Goal: Task Accomplishment & Management: Complete application form

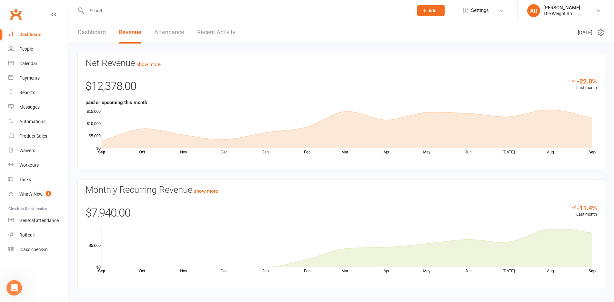
click at [103, 33] on link "Dashboard" at bounding box center [92, 32] width 28 height 22
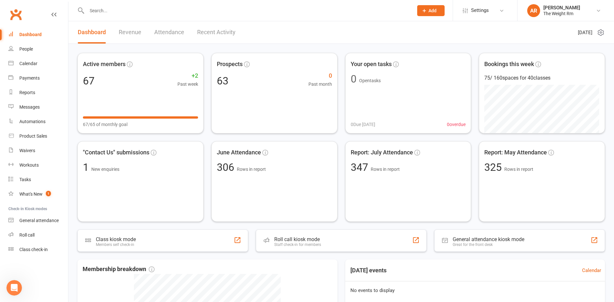
click at [216, 30] on link "Recent Activity" at bounding box center [216, 32] width 38 height 22
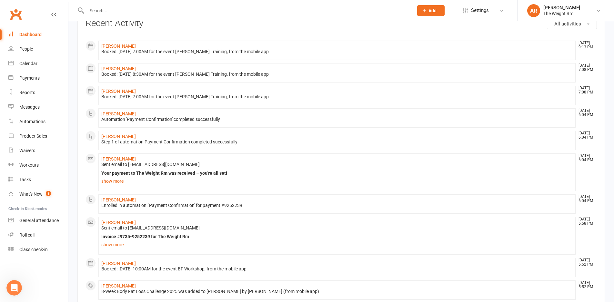
scroll to position [43, 0]
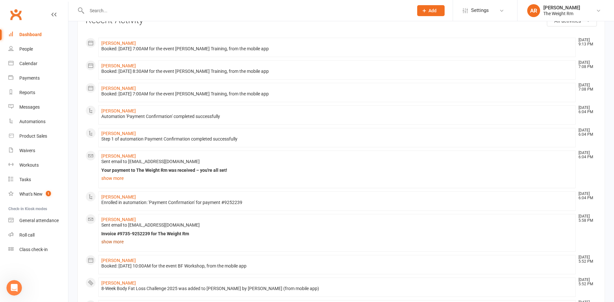
click at [116, 244] on link "show more" at bounding box center [336, 241] width 471 height 9
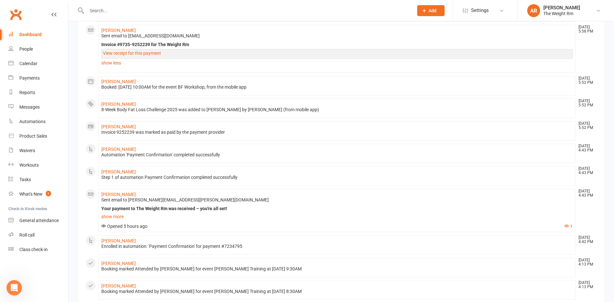
scroll to position [247, 0]
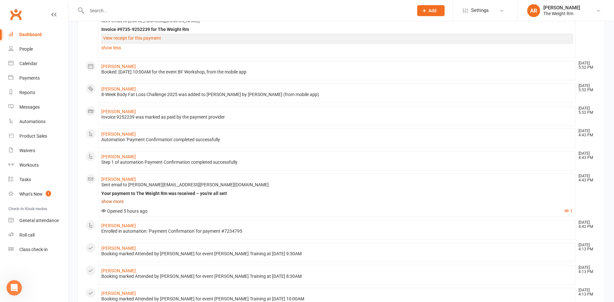
click at [116, 201] on link "show more" at bounding box center [336, 201] width 471 height 9
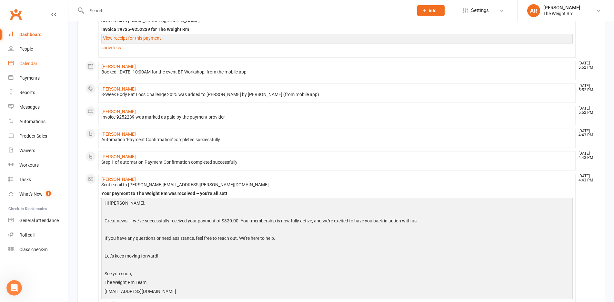
click at [28, 62] on div "Calendar" at bounding box center [28, 63] width 18 height 5
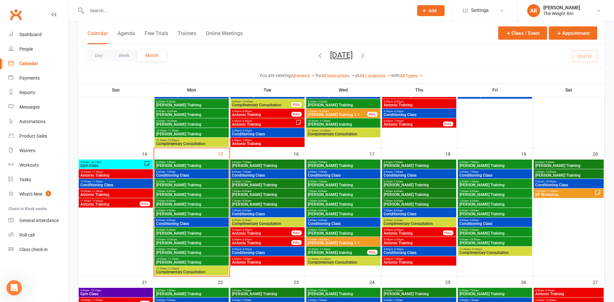
scroll to position [246, 0]
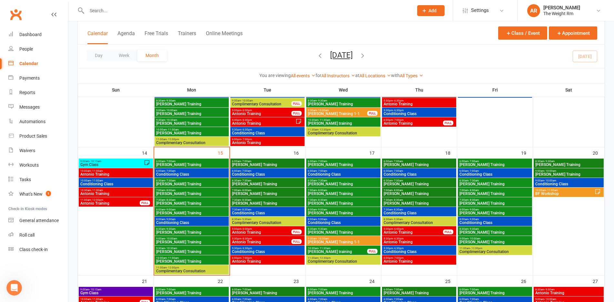
click at [271, 166] on span "[PERSON_NAME] Training" at bounding box center [268, 165] width 72 height 4
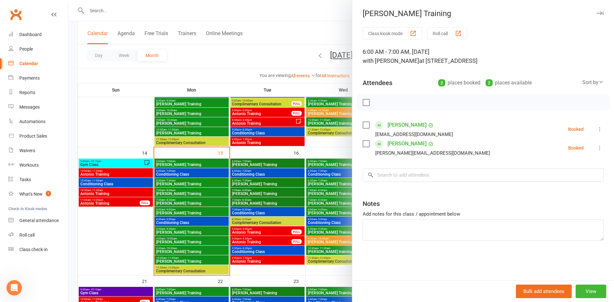
click at [271, 166] on div at bounding box center [341, 151] width 546 height 302
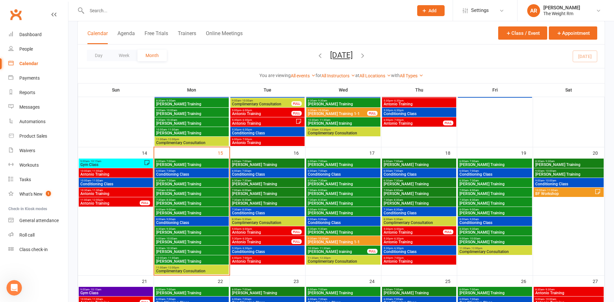
click at [268, 176] on span "Conditioning Class" at bounding box center [268, 175] width 72 height 4
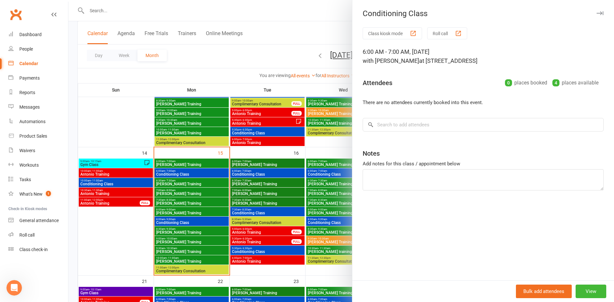
click at [268, 176] on div at bounding box center [341, 151] width 546 height 302
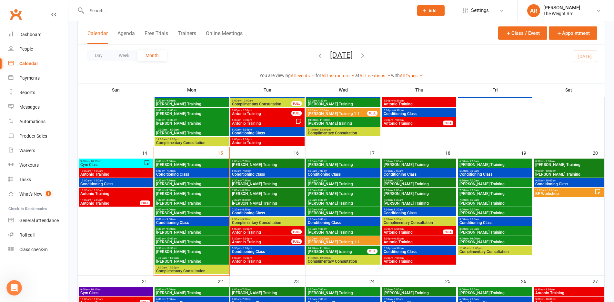
click at [267, 184] on span "[PERSON_NAME] Training" at bounding box center [268, 184] width 72 height 4
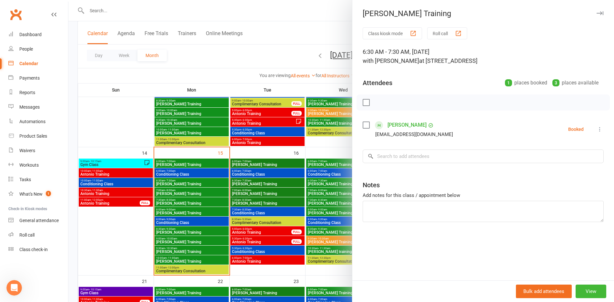
click at [267, 184] on div at bounding box center [341, 151] width 546 height 302
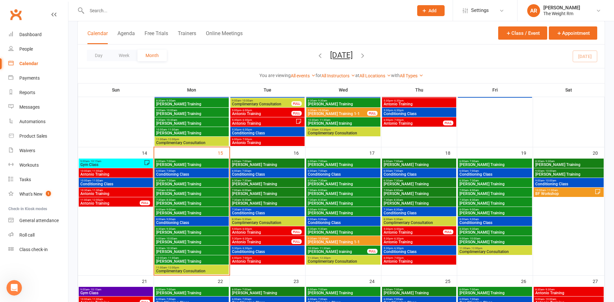
click at [267, 193] on span "[PERSON_NAME] Training" at bounding box center [268, 194] width 72 height 4
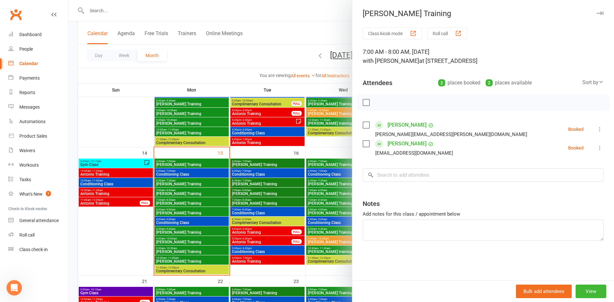
click at [267, 193] on div at bounding box center [341, 151] width 546 height 302
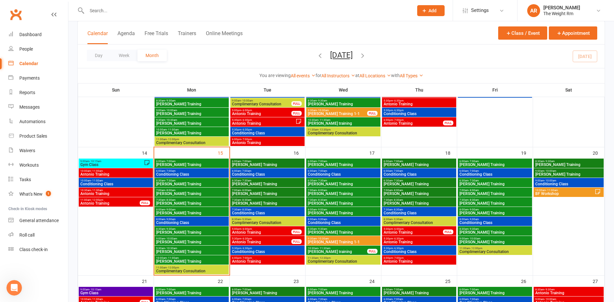
click at [269, 203] on span "[PERSON_NAME] Training" at bounding box center [268, 204] width 72 height 4
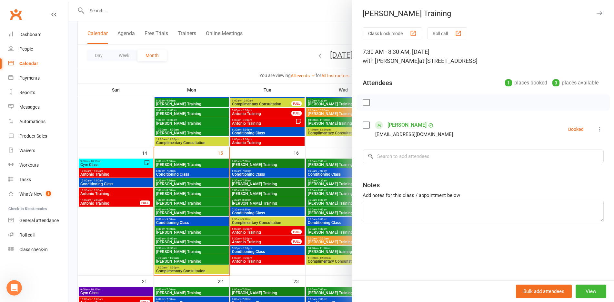
click at [269, 203] on div at bounding box center [341, 151] width 546 height 302
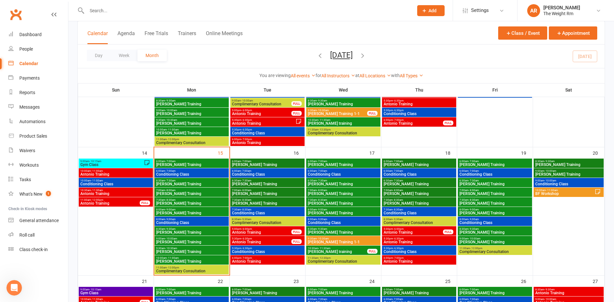
click at [271, 213] on span "Conditioning Class" at bounding box center [268, 213] width 72 height 4
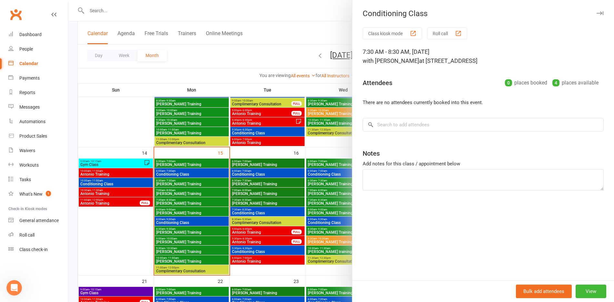
click at [271, 213] on div at bounding box center [341, 151] width 546 height 302
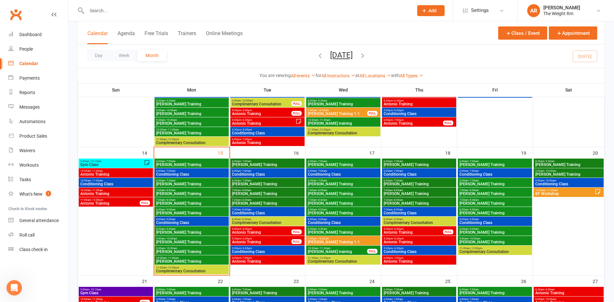
click at [272, 231] on span "Antonio Training" at bounding box center [262, 233] width 60 height 4
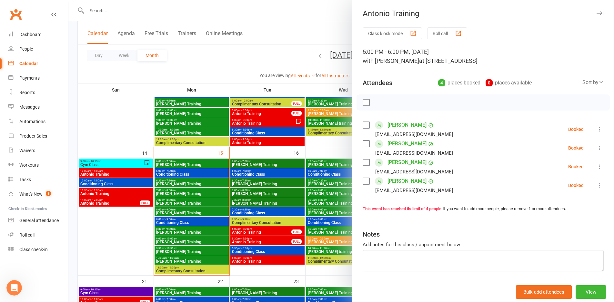
click at [272, 231] on div at bounding box center [341, 151] width 546 height 302
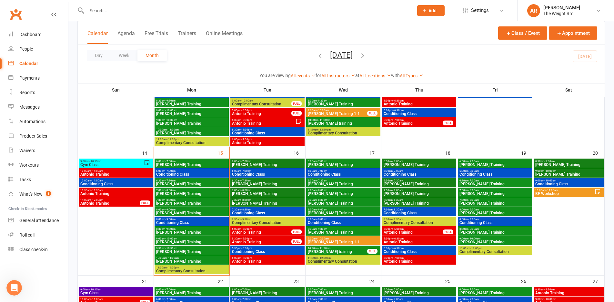
click at [270, 240] on span "Antonio Training" at bounding box center [262, 242] width 60 height 4
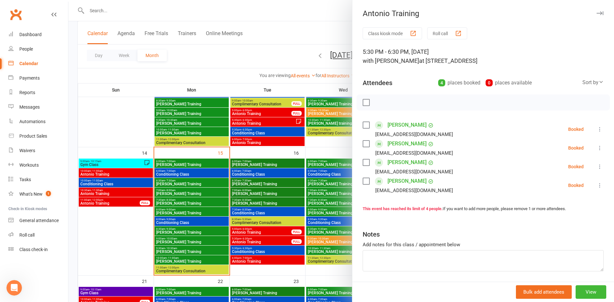
click at [270, 240] on div at bounding box center [341, 151] width 546 height 302
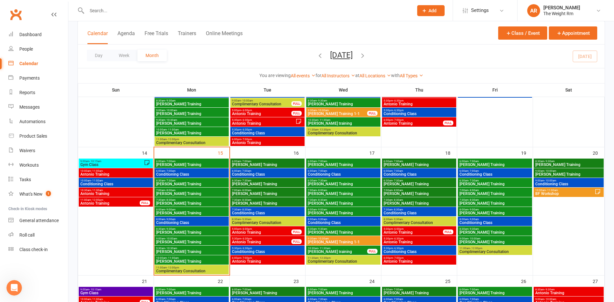
click at [270, 249] on span "5:30pm - 6:30pm" at bounding box center [268, 248] width 72 height 3
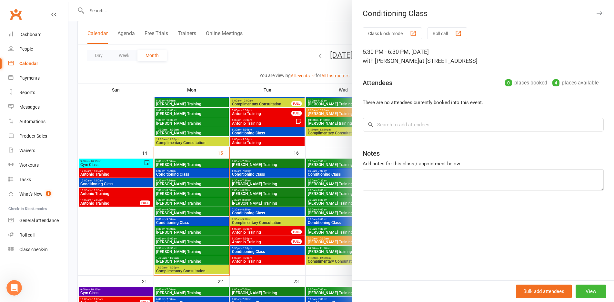
click at [270, 249] on div at bounding box center [341, 151] width 546 height 302
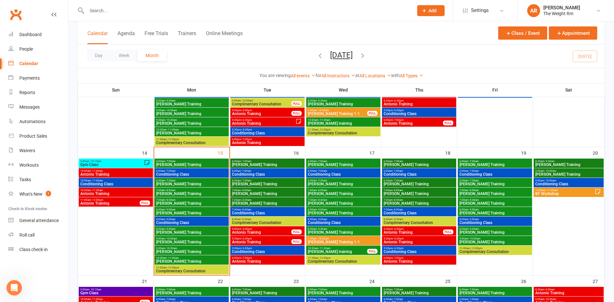
click at [271, 260] on span "Antonio Training" at bounding box center [268, 262] width 72 height 4
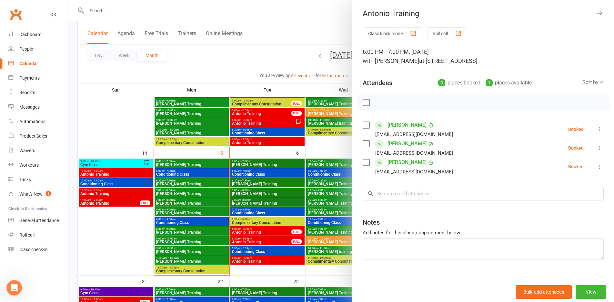
click at [271, 259] on div at bounding box center [341, 151] width 546 height 302
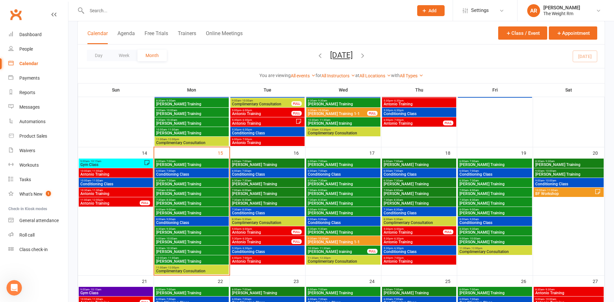
click at [356, 166] on span "[PERSON_NAME] Training" at bounding box center [343, 165] width 72 height 4
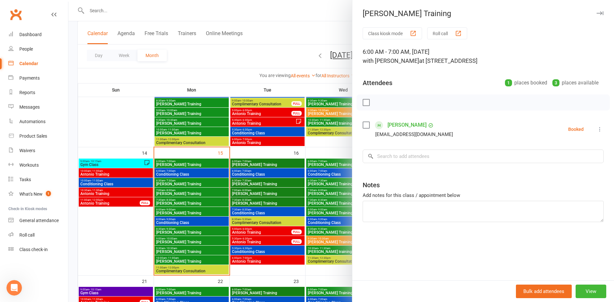
click at [332, 182] on div at bounding box center [341, 151] width 546 height 302
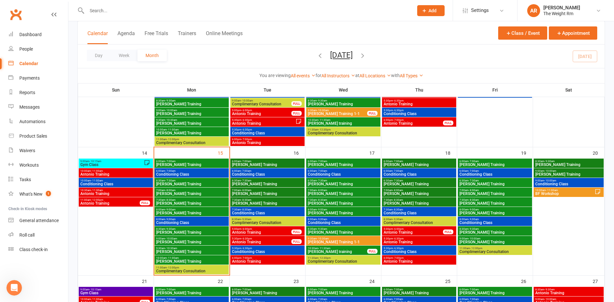
click at [346, 249] on span "10:30am - 11:30am" at bounding box center [337, 248] width 60 height 3
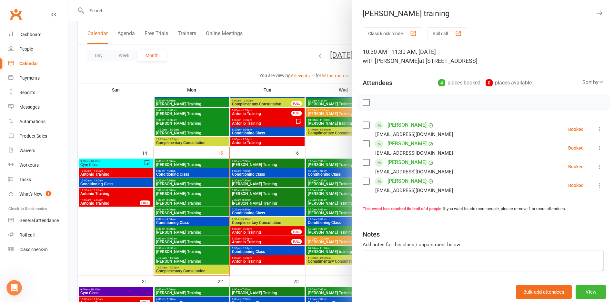
click at [322, 202] on div at bounding box center [341, 151] width 546 height 302
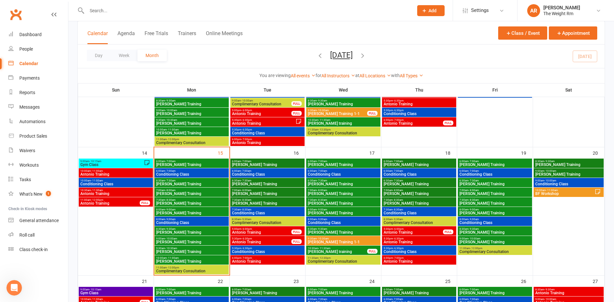
click at [398, 232] on span "Antonio Training" at bounding box center [413, 233] width 60 height 4
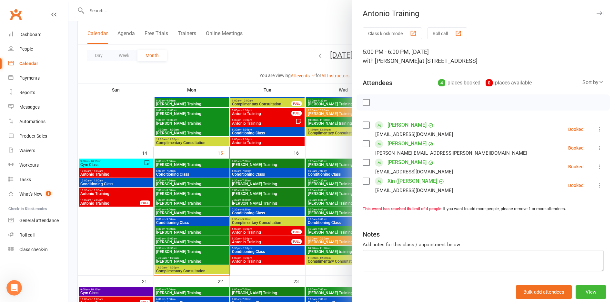
click at [306, 188] on div at bounding box center [341, 151] width 546 height 302
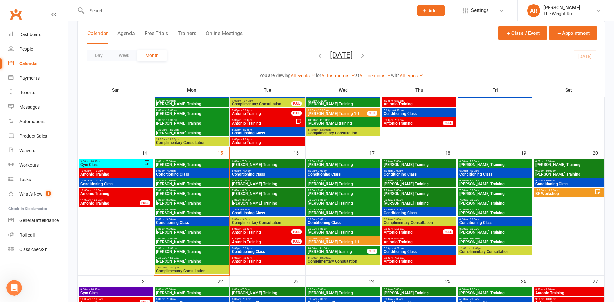
click at [391, 163] on span "[PERSON_NAME] Training" at bounding box center [419, 165] width 72 height 4
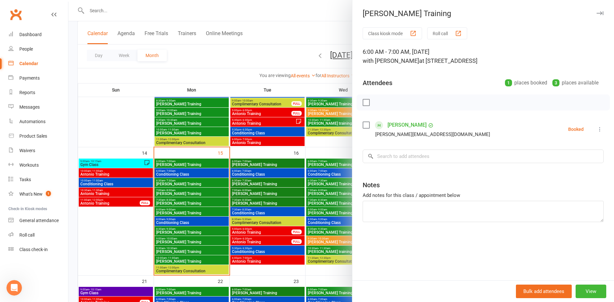
click at [336, 196] on div at bounding box center [341, 151] width 546 height 302
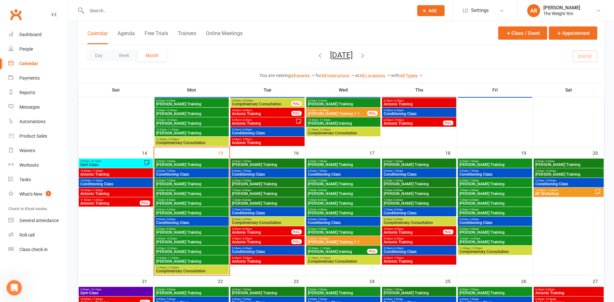
click at [412, 241] on span "Antonio Training" at bounding box center [419, 242] width 72 height 4
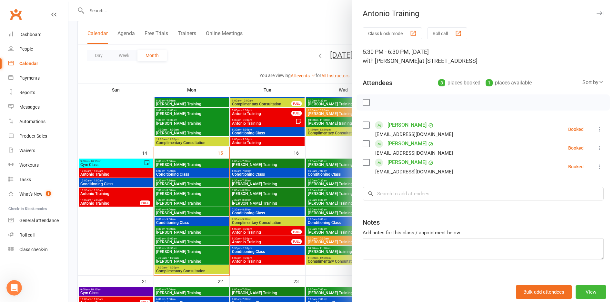
click at [333, 227] on div at bounding box center [341, 151] width 546 height 302
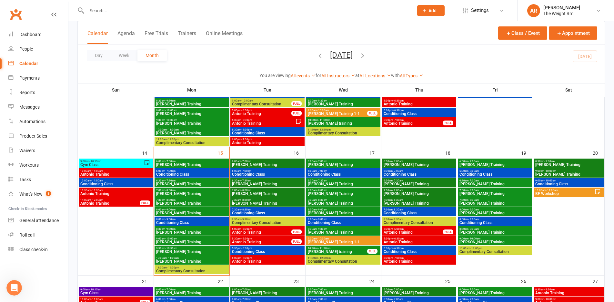
click at [401, 260] on span "Antonio Training" at bounding box center [419, 262] width 72 height 4
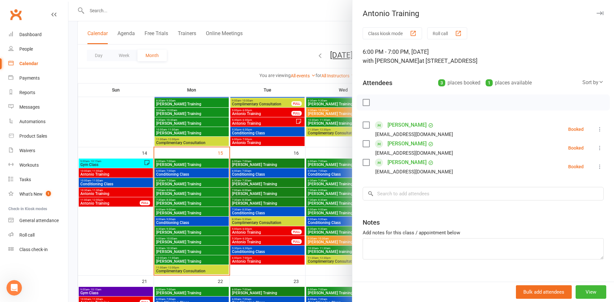
click at [328, 219] on div at bounding box center [341, 151] width 546 height 302
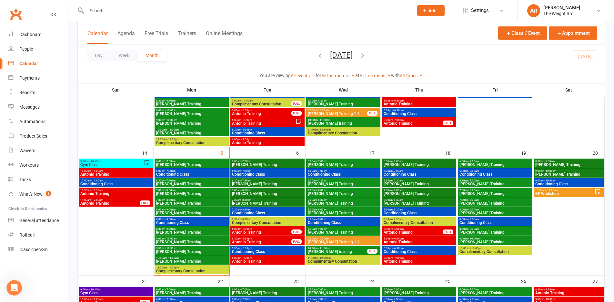
click at [548, 195] on span "BF Workshop" at bounding box center [565, 194] width 60 height 4
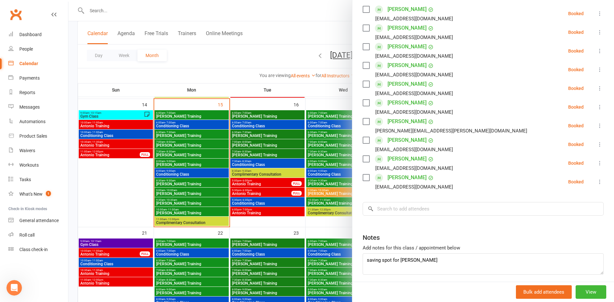
scroll to position [300, 0]
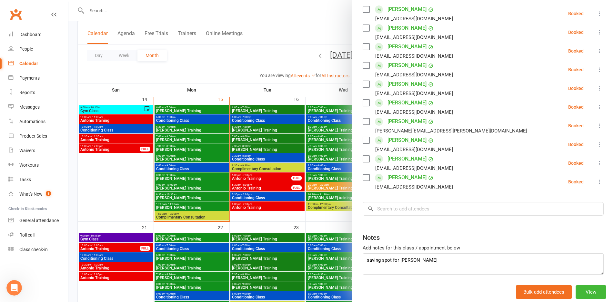
click at [299, 185] on div at bounding box center [341, 151] width 546 height 302
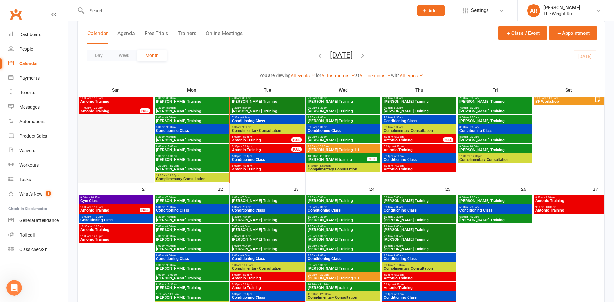
scroll to position [343, 0]
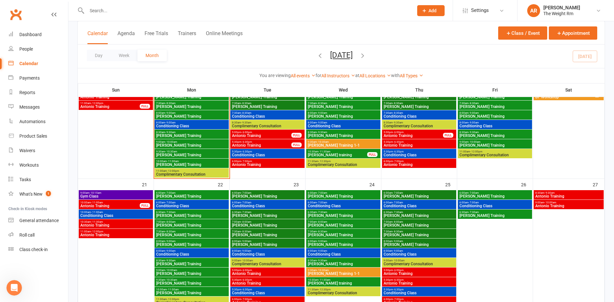
click at [128, 197] on span "Gym Class" at bounding box center [116, 197] width 72 height 4
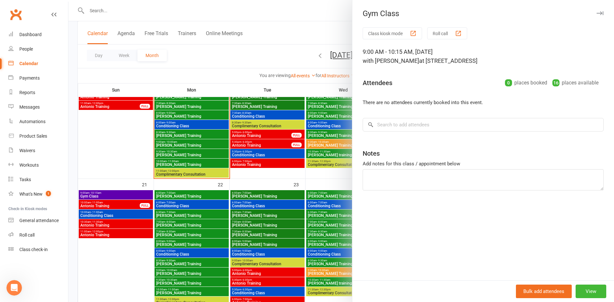
click at [128, 197] on div at bounding box center [341, 151] width 546 height 302
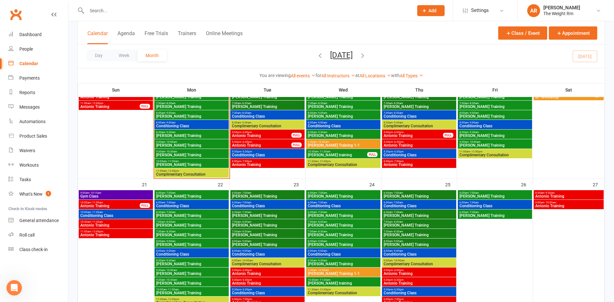
click at [129, 204] on span "Antonio Training" at bounding box center [110, 206] width 60 height 4
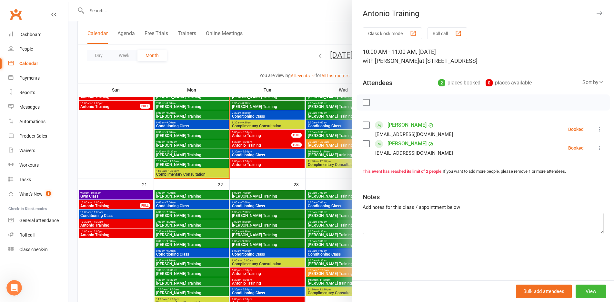
click at [129, 204] on div at bounding box center [341, 151] width 546 height 302
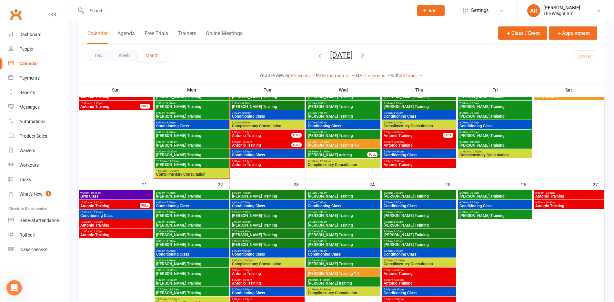
click at [127, 226] on span "Antonio Training" at bounding box center [116, 226] width 72 height 4
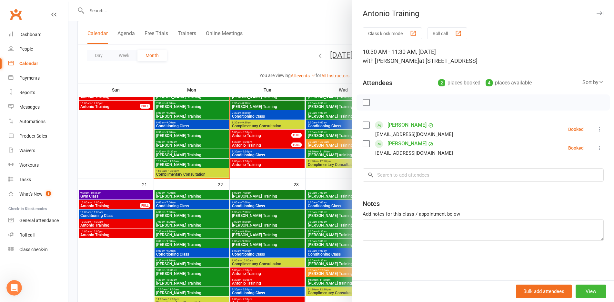
click at [127, 226] on div at bounding box center [341, 151] width 546 height 302
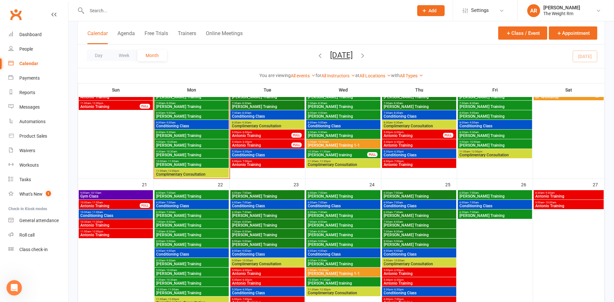
click at [128, 214] on span "Conditioning Class" at bounding box center [116, 216] width 72 height 4
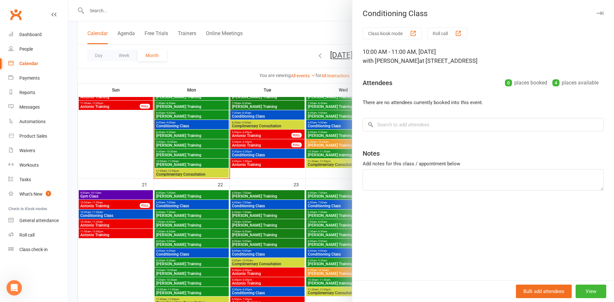
click at [128, 214] on div at bounding box center [341, 151] width 546 height 302
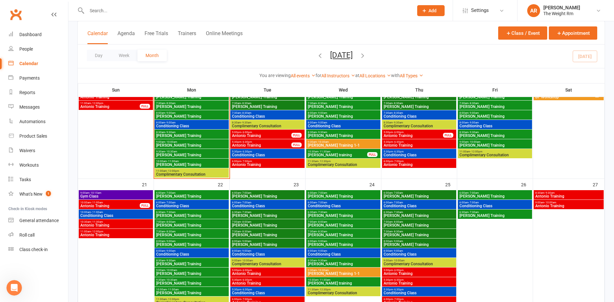
click at [128, 234] on span "Antonio Training" at bounding box center [116, 235] width 72 height 4
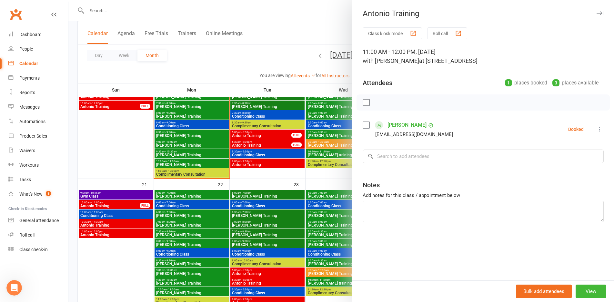
click at [128, 234] on div at bounding box center [341, 151] width 546 height 302
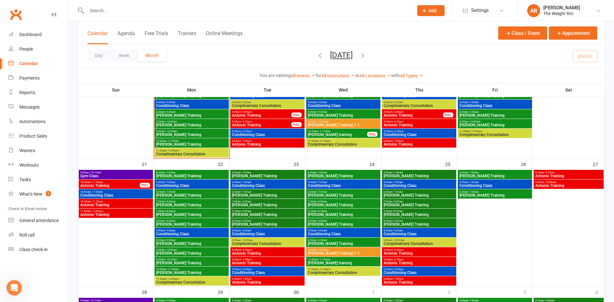
scroll to position [365, 0]
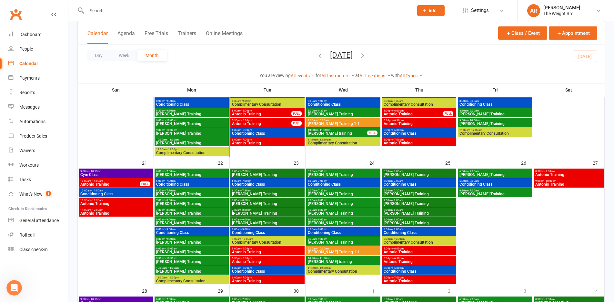
click at [285, 250] on span "Antonio Training" at bounding box center [268, 252] width 72 height 4
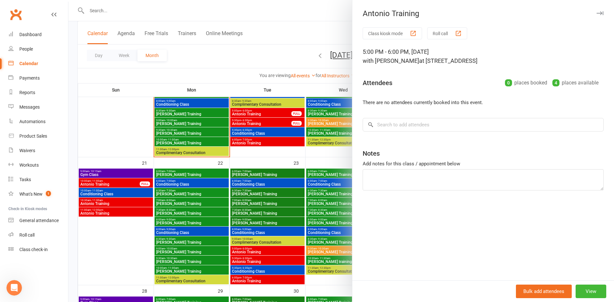
click at [285, 250] on div at bounding box center [341, 151] width 546 height 302
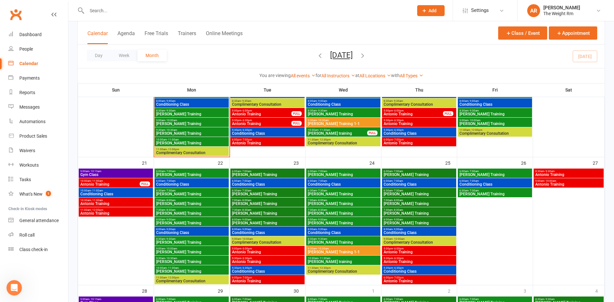
click at [285, 259] on span "5:30pm - 6:30pm" at bounding box center [268, 258] width 72 height 3
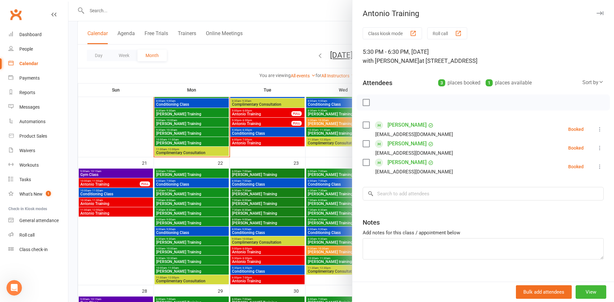
click at [285, 259] on div at bounding box center [341, 151] width 546 height 302
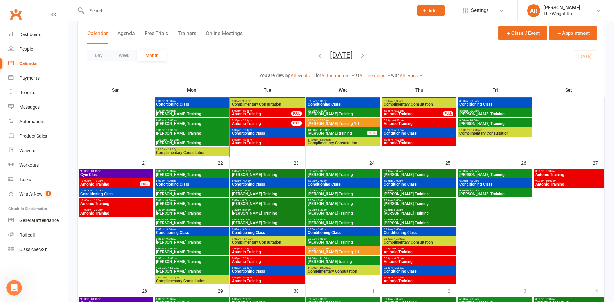
click at [282, 272] on span "Conditioning Class" at bounding box center [268, 272] width 72 height 4
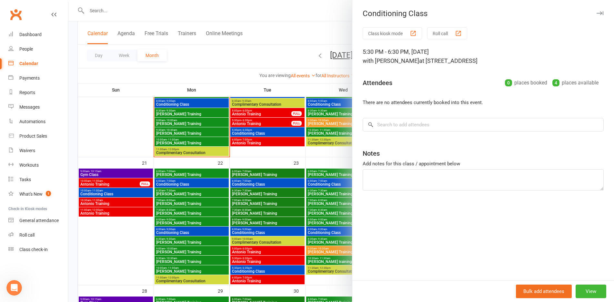
click at [282, 272] on div at bounding box center [341, 151] width 546 height 302
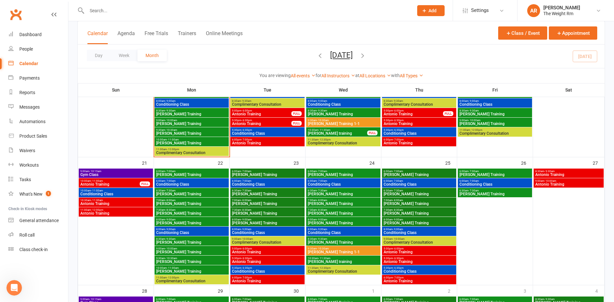
click at [282, 283] on span "Antonio Training" at bounding box center [268, 281] width 72 height 4
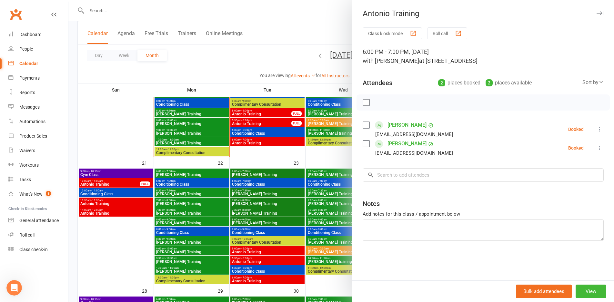
click at [282, 283] on div at bounding box center [341, 151] width 546 height 302
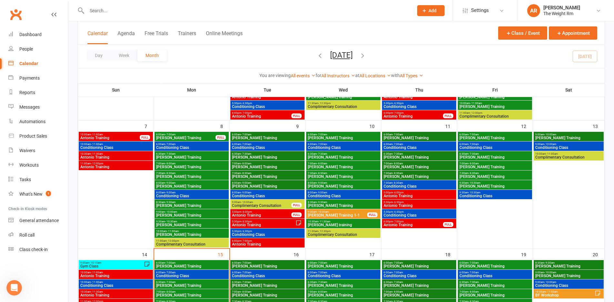
scroll to position [42, 0]
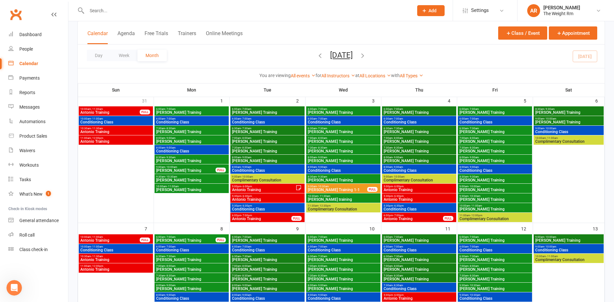
click at [25, 26] on div "Clubworx" at bounding box center [34, 18] width 68 height 24
click at [28, 32] on div "Dashboard" at bounding box center [30, 34] width 22 height 5
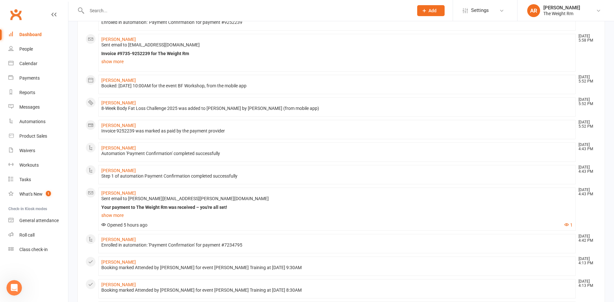
scroll to position [346, 0]
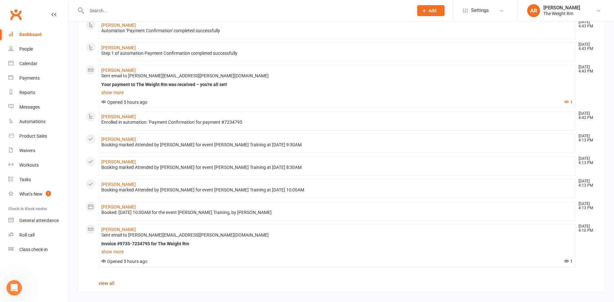
click at [111, 286] on link "view all" at bounding box center [106, 284] width 16 height 6
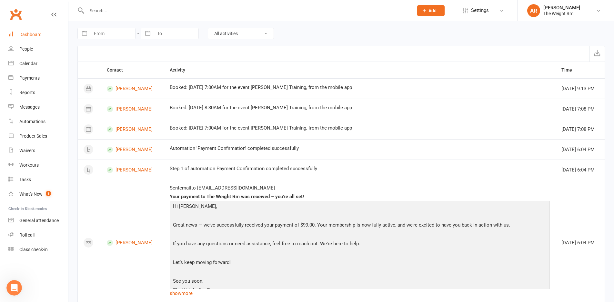
click at [51, 38] on link "Dashboard" at bounding box center [38, 34] width 60 height 15
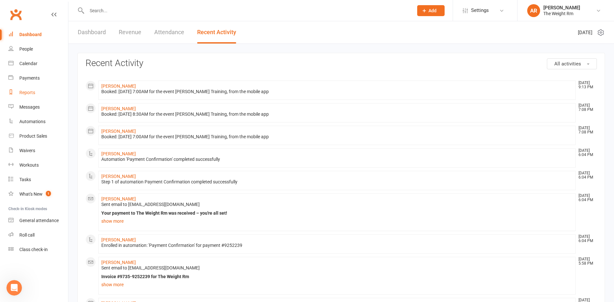
click at [41, 89] on link "Reports" at bounding box center [38, 93] width 60 height 15
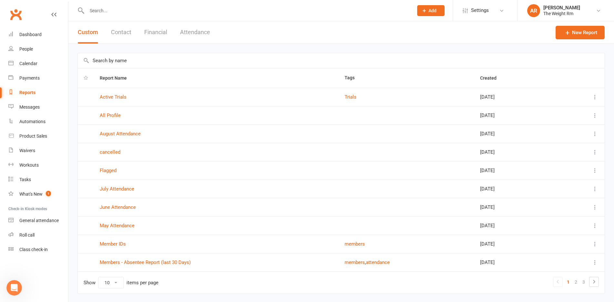
click at [127, 33] on button "Contact" at bounding box center [121, 32] width 20 height 22
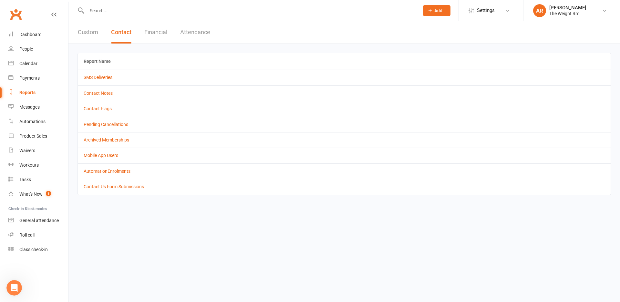
click at [162, 33] on button "Financial" at bounding box center [155, 32] width 23 height 22
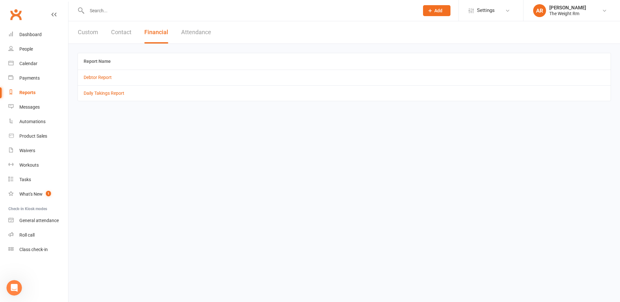
click at [195, 34] on button "Attendance" at bounding box center [196, 32] width 30 height 22
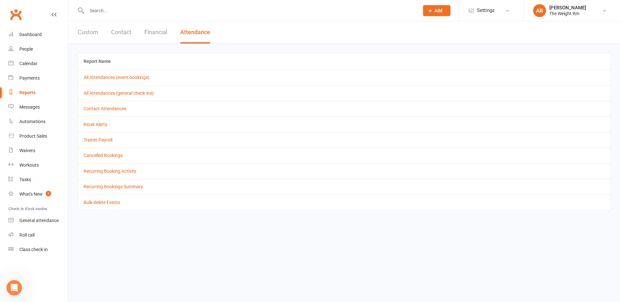
click at [111, 9] on input "text" at bounding box center [249, 10] width 329 height 9
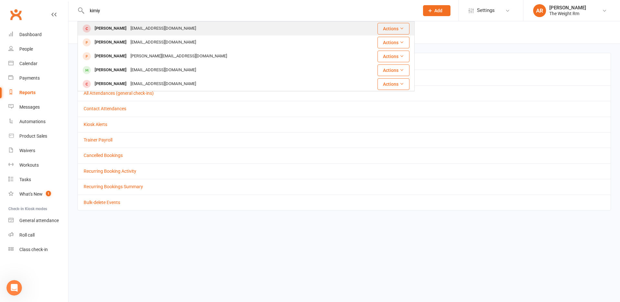
type input "kimiy"
click at [100, 25] on div "[PERSON_NAME]" at bounding box center [111, 28] width 36 height 9
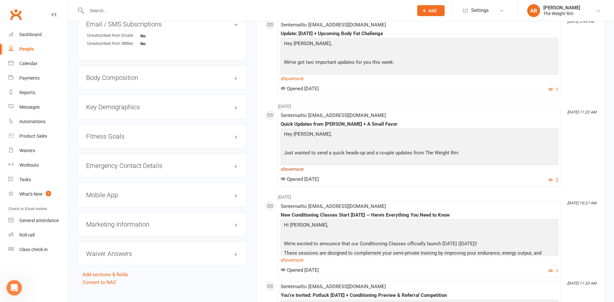
scroll to position [452, 0]
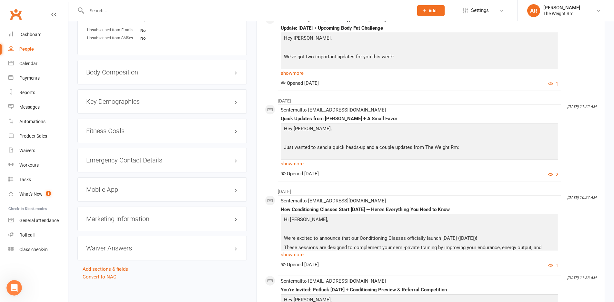
click at [141, 197] on div "Mobile App" at bounding box center [161, 189] width 169 height 25
click at [140, 193] on h3 "Mobile App" at bounding box center [162, 189] width 152 height 7
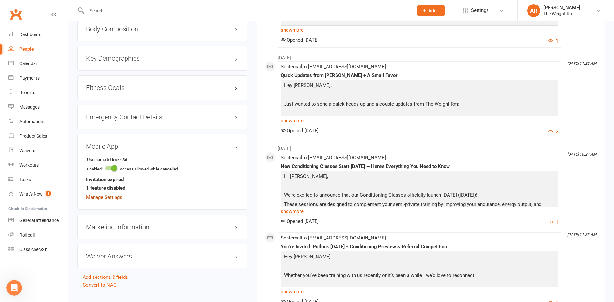
click at [118, 198] on link "Manage Settings" at bounding box center [104, 198] width 36 height 6
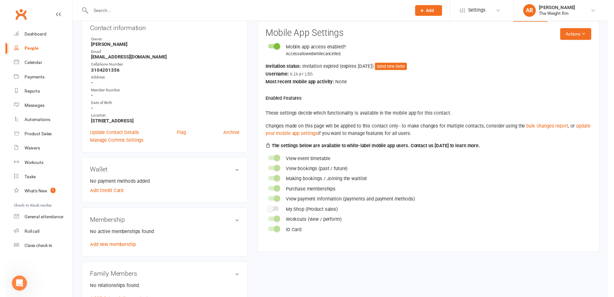
scroll to position [50, 0]
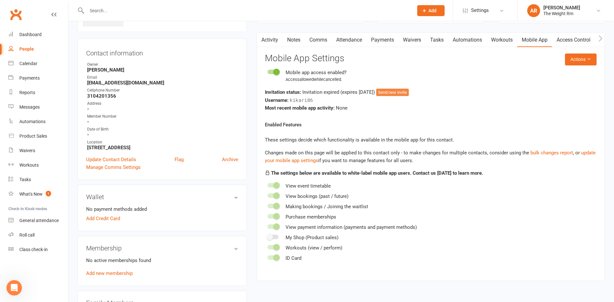
click at [409, 92] on button "Send new invite" at bounding box center [392, 93] width 33 height 8
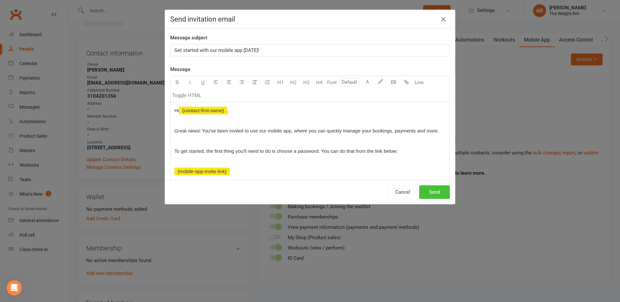
click at [425, 195] on button "Send" at bounding box center [434, 193] width 31 height 14
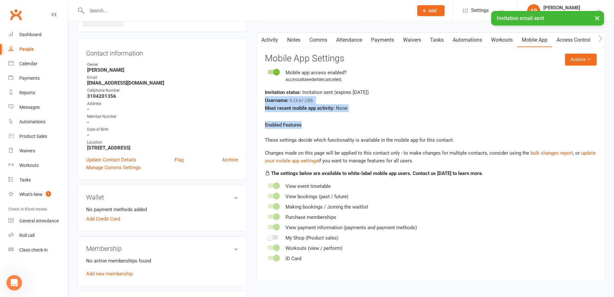
scroll to position [50, 0]
drag, startPoint x: 614, startPoint y: 116, endPoint x: 619, endPoint y: 62, distance: 53.8
click at [503, 172] on p "The settings below are available to white-label mobile app users. Contact us [D…" at bounding box center [431, 173] width 332 height 8
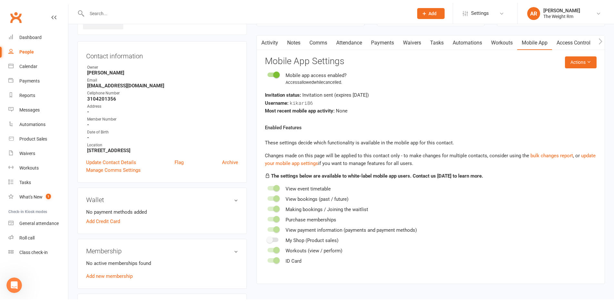
scroll to position [50, 0]
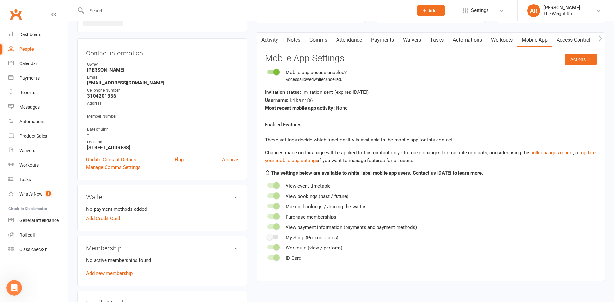
click at [422, 12] on icon at bounding box center [424, 11] width 6 height 6
click at [415, 45] on link "Member" at bounding box center [423, 43] width 57 height 15
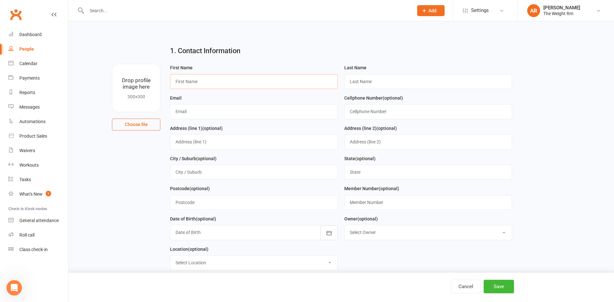
click at [252, 88] on input "text" at bounding box center [254, 81] width 168 height 15
type input "[PERSON_NAME]"
type input "[PERSON_NAME][EMAIL_ADDRESS][DOMAIN_NAME]"
type input "3105291770"
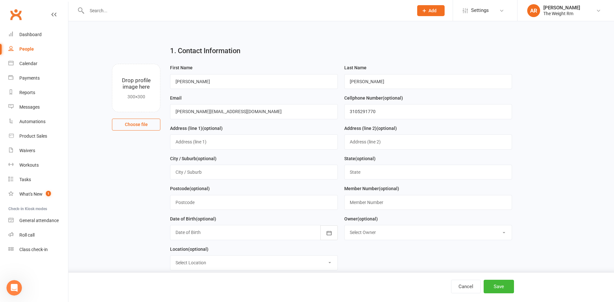
click at [335, 214] on div "Postcode (optional)" at bounding box center [254, 200] width 174 height 30
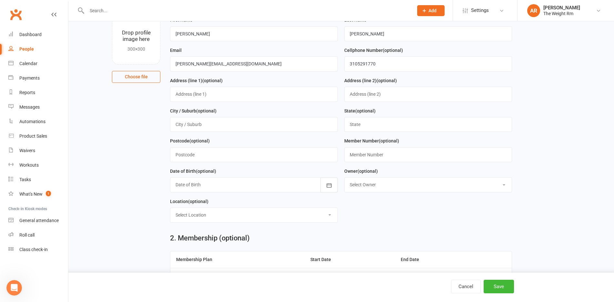
scroll to position [54, 0]
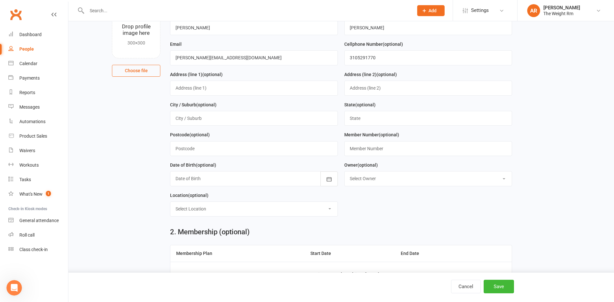
click at [389, 180] on select "Select Owner [PERSON_NAME] [PERSON_NAME] [PERSON_NAME]" at bounding box center [428, 179] width 167 height 14
select select "0"
click at [345, 172] on select "Select Owner [PERSON_NAME] [PERSON_NAME] [PERSON_NAME]" at bounding box center [428, 179] width 167 height 14
click at [334, 211] on select "Select Location [STREET_ADDRESS]" at bounding box center [253, 209] width 167 height 14
select select "0"
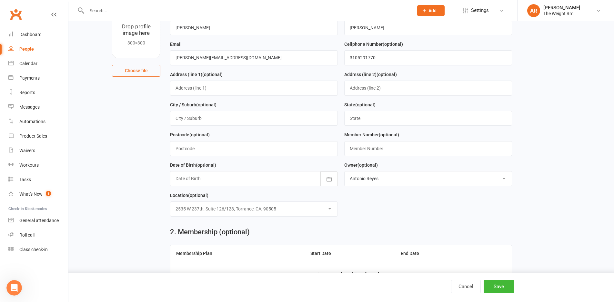
click at [170, 202] on select "Select Location [STREET_ADDRESS]" at bounding box center [253, 209] width 167 height 14
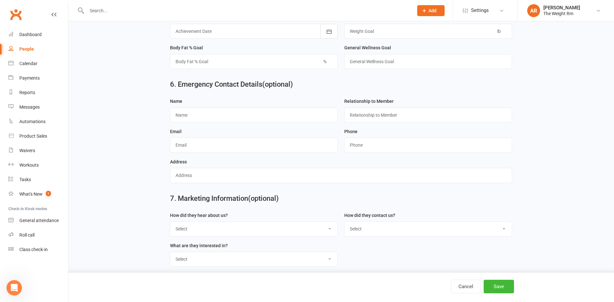
scroll to position [589, 0]
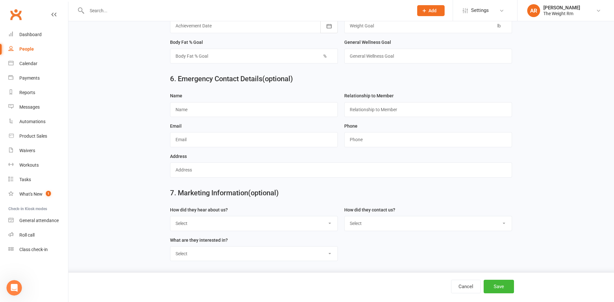
click at [328, 227] on select "Select Google Through A Friend Poster Magazine Walk by Letter Box Drop Facebook" at bounding box center [253, 224] width 167 height 14
click at [308, 231] on select "Select Google Through A Friend Poster Magazine Walk by Letter Box Drop Facebook" at bounding box center [253, 224] width 167 height 14
select select "Through A Friend"
click at [170, 217] on select "Select Google Through A Friend Poster Magazine Walk by Letter Box Drop Facebook" at bounding box center [253, 224] width 167 height 14
click at [383, 232] on div "How did they contact us? Select Phone Email In-Facility" at bounding box center [428, 221] width 174 height 30
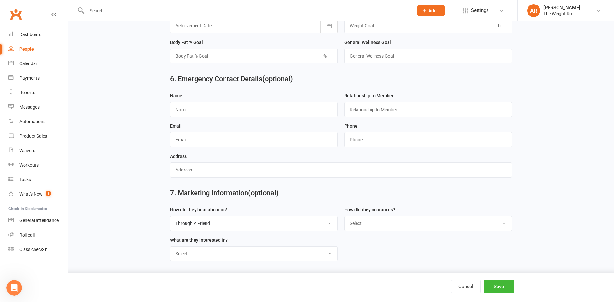
click at [384, 227] on select "Select Phone Email In-Facility" at bounding box center [428, 224] width 167 height 14
select select "Phone"
click at [345, 217] on select "Select Phone Email In-Facility" at bounding box center [428, 224] width 167 height 14
click at [231, 259] on select "Select Classes Personal Training Weight Loss Body Building De-Stressing Diet/Fo…" at bounding box center [253, 254] width 167 height 14
select select "Personal Training"
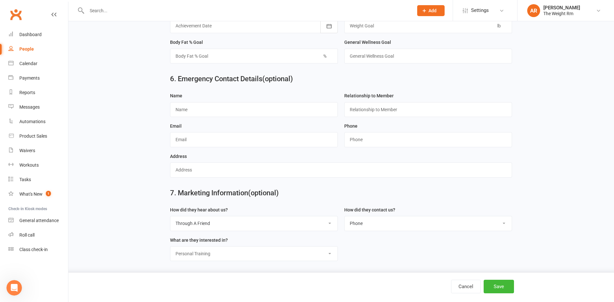
click at [170, 247] on select "Select Classes Personal Training Weight Loss Body Building De-Stressing Diet/Fo…" at bounding box center [253, 254] width 167 height 14
click at [498, 287] on button "Save" at bounding box center [499, 287] width 30 height 14
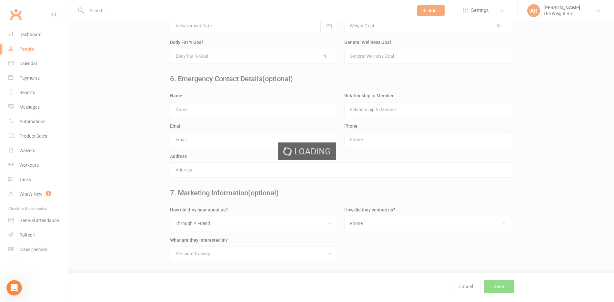
scroll to position [0, 0]
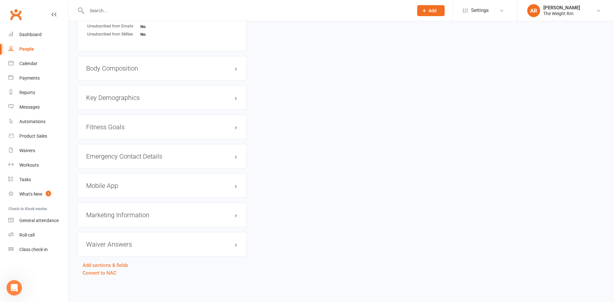
scroll to position [456, 0]
click at [139, 188] on h3 "Mobile App" at bounding box center [162, 185] width 152 height 7
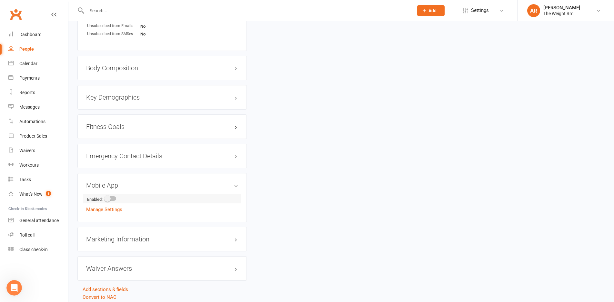
click at [103, 200] on li "Enabled:" at bounding box center [162, 199] width 152 height 10
click at [108, 199] on span at bounding box center [107, 199] width 6 height 6
click at [105, 198] on input "checkbox" at bounding box center [105, 198] width 0 height 0
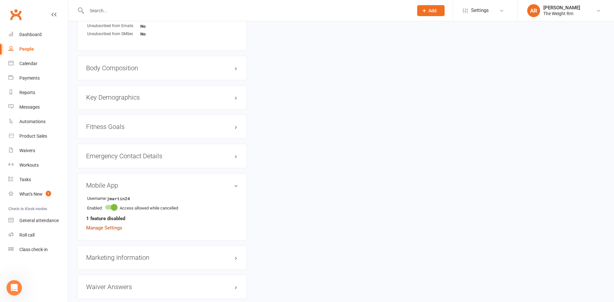
click at [110, 227] on link "Manage Settings" at bounding box center [104, 228] width 36 height 6
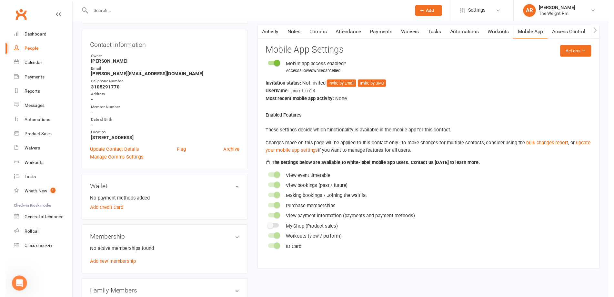
scroll to position [50, 0]
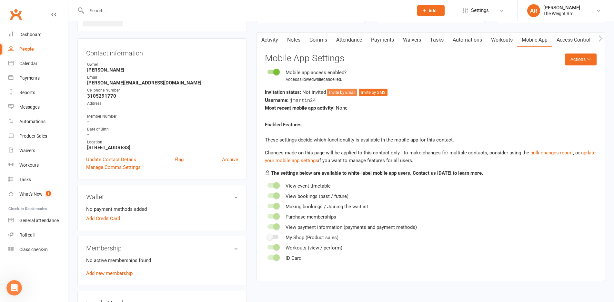
click at [346, 92] on button "Invite by Email" at bounding box center [342, 93] width 30 height 8
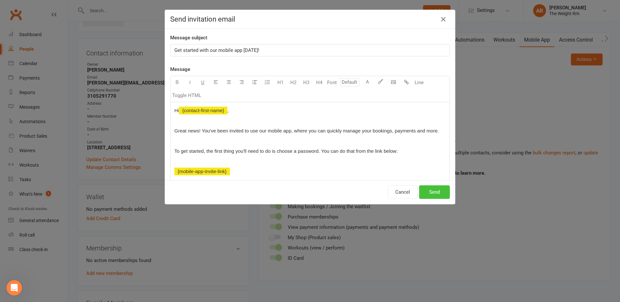
click at [444, 196] on button "Send" at bounding box center [434, 193] width 31 height 14
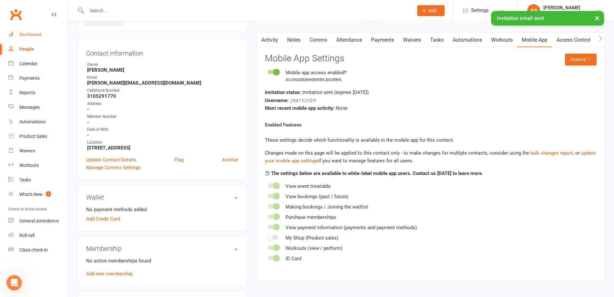
click at [37, 37] on div "Dashboard" at bounding box center [30, 34] width 22 height 5
